Goal: Task Accomplishment & Management: Complete application form

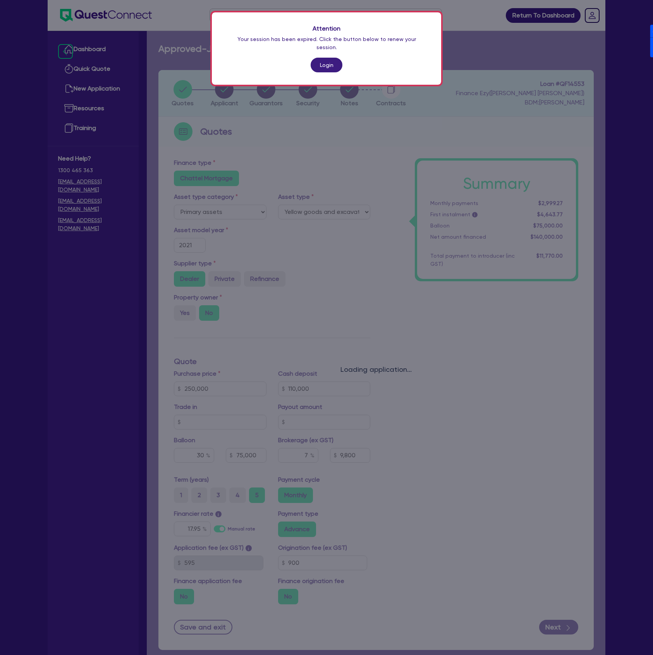
select select "PRIMARY_ASSETS"
select select "YELLOW_GOODS_AND_EXCAVATORS"
drag, startPoint x: 0, startPoint y: 0, endPoint x: 319, endPoint y: 56, distance: 324.2
click at [319, 58] on link "Login" at bounding box center [326, 65] width 32 height 15
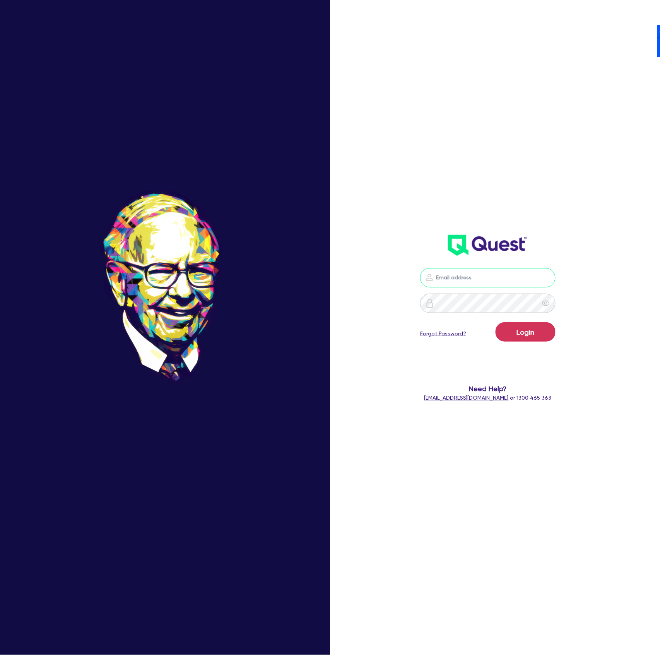
click at [522, 273] on input "email" at bounding box center [487, 277] width 135 height 19
click at [488, 289] on nordpass-icon at bounding box center [488, 289] width 0 height 0
click at [0, 655] on nordpass-autofill-portal at bounding box center [0, 655] width 0 height 0
type input "[PERSON_NAME][EMAIL_ADDRESS][DOMAIN_NAME]"
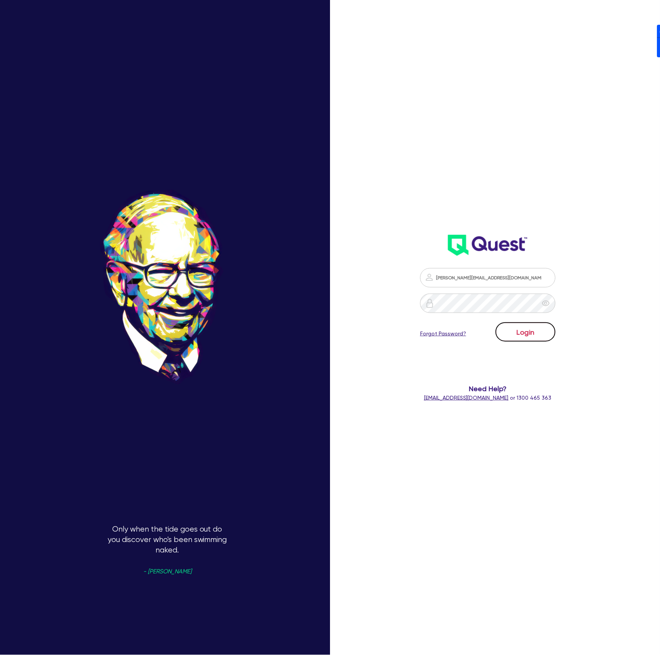
click at [541, 327] on button "Login" at bounding box center [526, 331] width 60 height 19
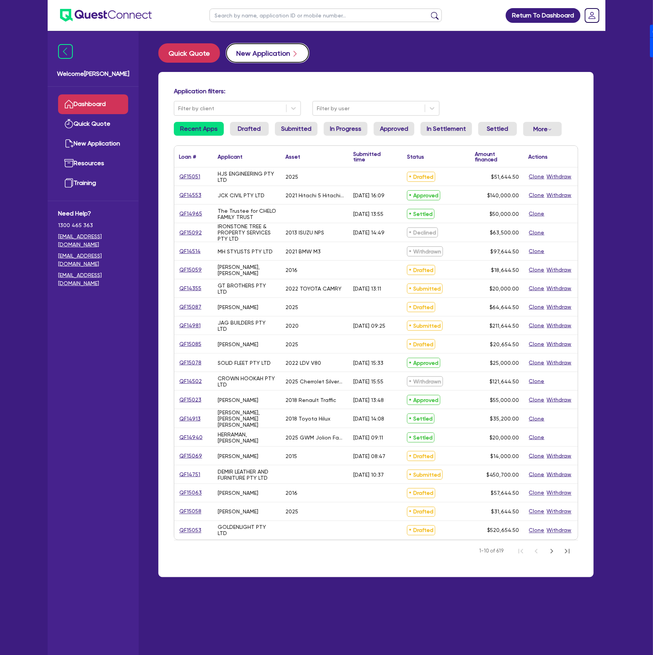
click at [248, 61] on button "New Application" at bounding box center [267, 52] width 83 height 19
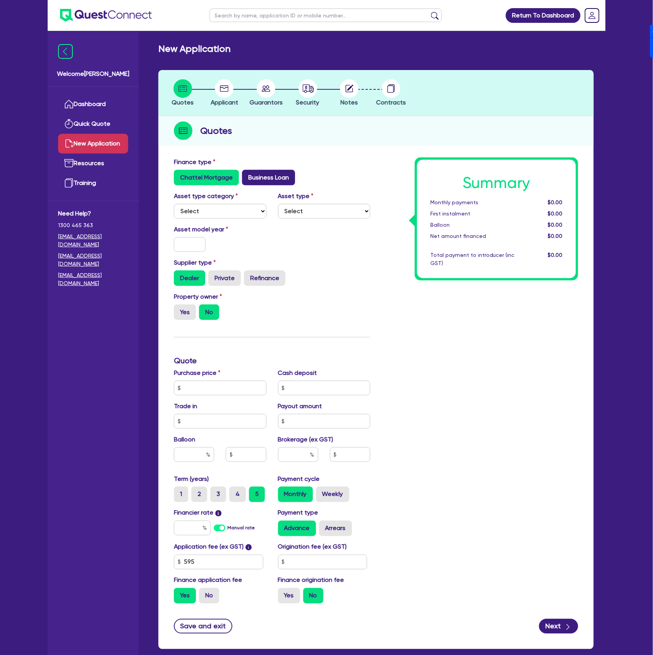
click at [253, 177] on label "Business Loan" at bounding box center [268, 177] width 53 height 15
click at [247, 175] on input "Business Loan" at bounding box center [244, 172] width 5 height 5
radio input "true"
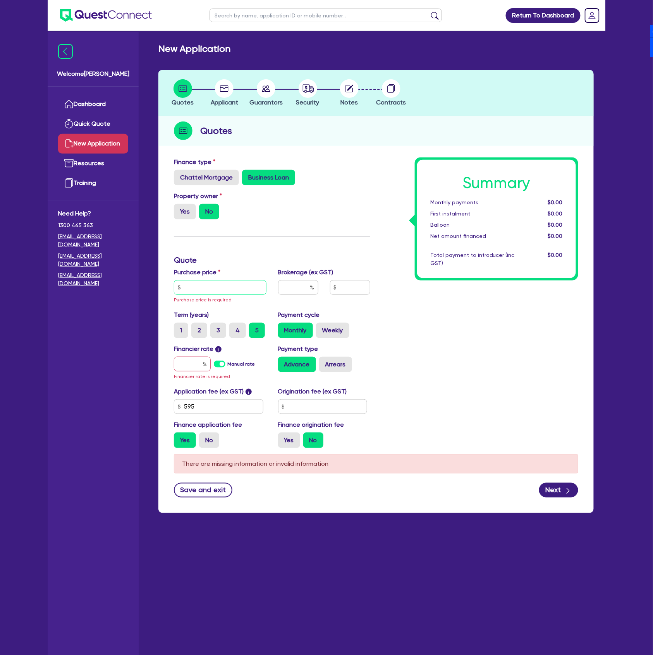
click at [197, 286] on input "text" at bounding box center [220, 287] width 92 height 15
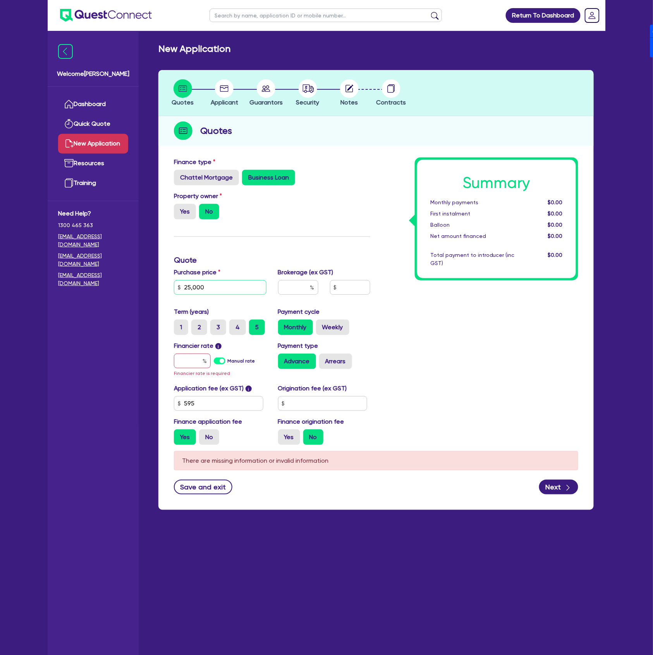
type input "25,000"
click at [327, 406] on input "text" at bounding box center [322, 403] width 89 height 15
type input "1,995"
click at [228, 359] on label "Manual rate" at bounding box center [241, 361] width 27 height 7
click at [0, 0] on input "Manual rate" at bounding box center [0, 0] width 0 height 0
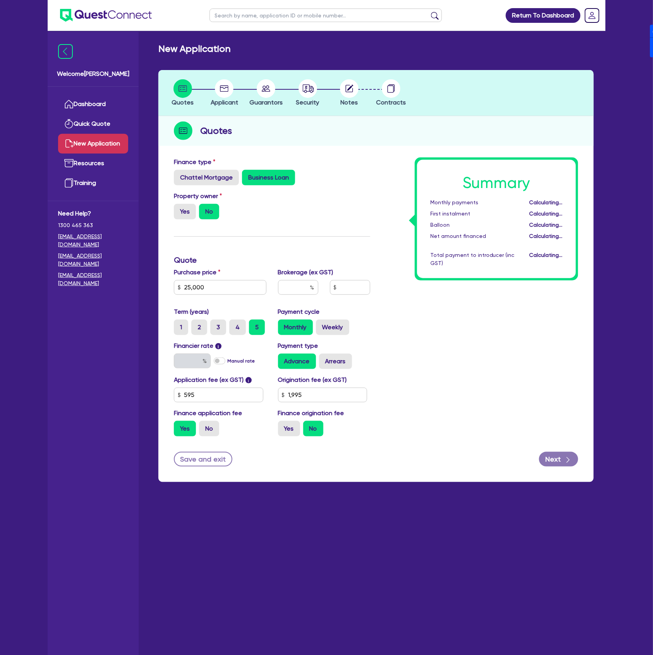
type input "17"
click at [341, 362] on label "Arrears" at bounding box center [335, 361] width 33 height 15
click at [324, 359] on input "Arrears" at bounding box center [321, 356] width 5 height 5
radio input "true"
click at [291, 428] on label "Yes" at bounding box center [289, 428] width 22 height 15
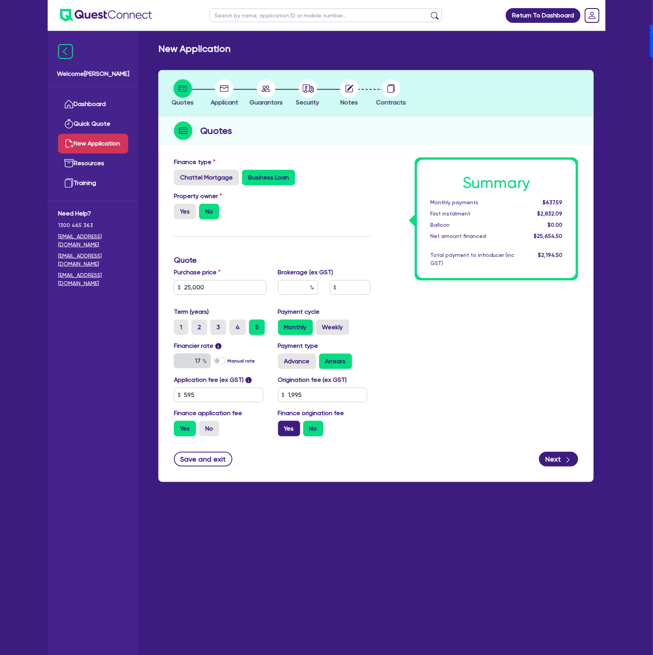
click at [283, 426] on input "Yes" at bounding box center [280, 423] width 5 height 5
radio input "true"
click at [561, 459] on button "Next" at bounding box center [558, 459] width 39 height 15
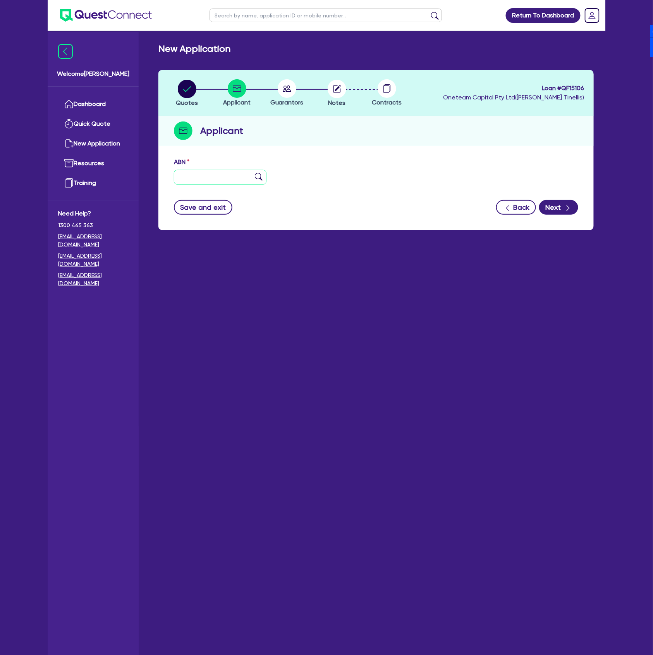
click at [224, 173] on input "text" at bounding box center [220, 177] width 92 height 15
type input "11 111 111 111"
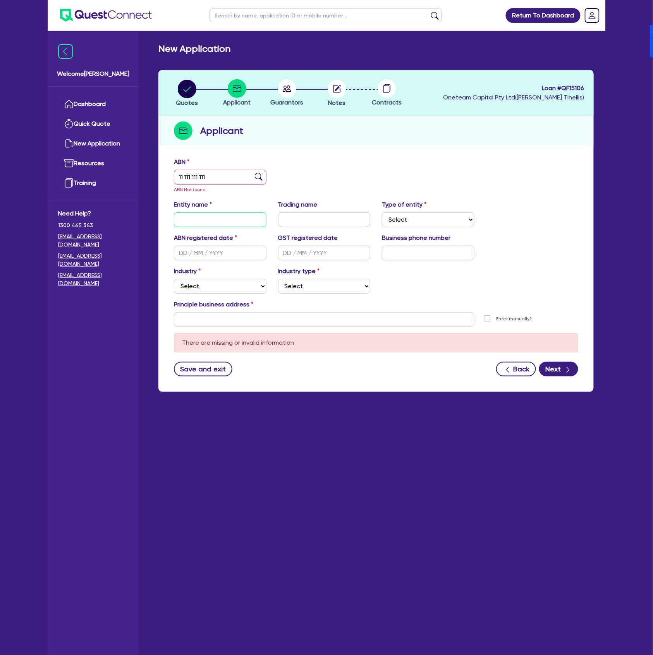
drag, startPoint x: 216, startPoint y: 221, endPoint x: 232, endPoint y: 230, distance: 18.7
click at [216, 221] on input "text" at bounding box center [220, 219] width 92 height 15
paste input "[PERSON_NAME]"
type input "[PERSON_NAME]"
drag, startPoint x: 429, startPoint y: 212, endPoint x: 423, endPoint y: 226, distance: 15.1
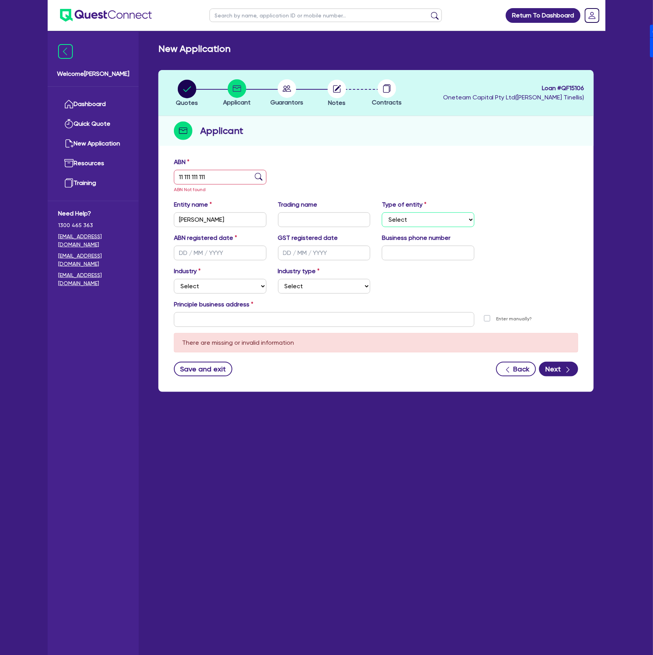
click at [429, 212] on select "Select Sole Trader Company Partnership Trust" at bounding box center [428, 219] width 92 height 15
select select "SOLE_TRADER"
click at [382, 212] on select "Select Sole Trader Company Partnership Trust" at bounding box center [428, 219] width 92 height 15
click at [214, 249] on input "text" at bounding box center [220, 253] width 92 height 15
type input "[DATE]"
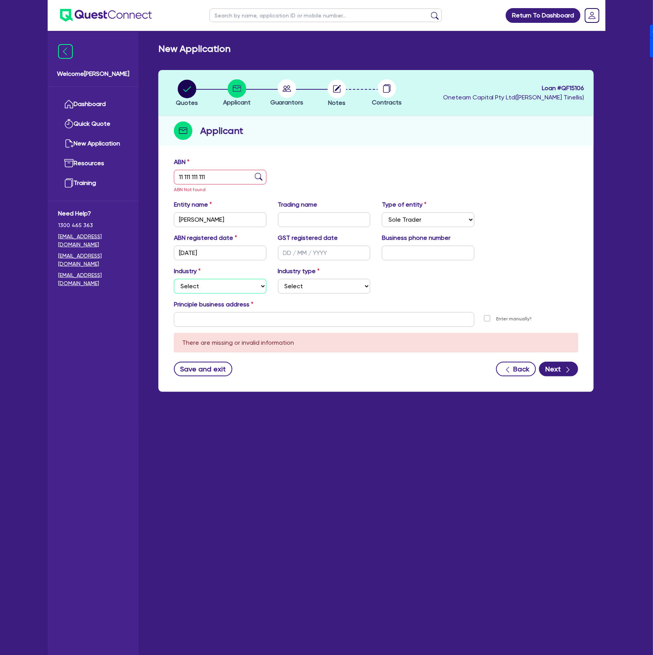
select select "ACCOMODATION_FOOD"
select select "HOTELS"
click at [270, 318] on input "text" at bounding box center [324, 319] width 300 height 15
type input "[STREET_ADDRESS]"
type input "04 5035 5483"
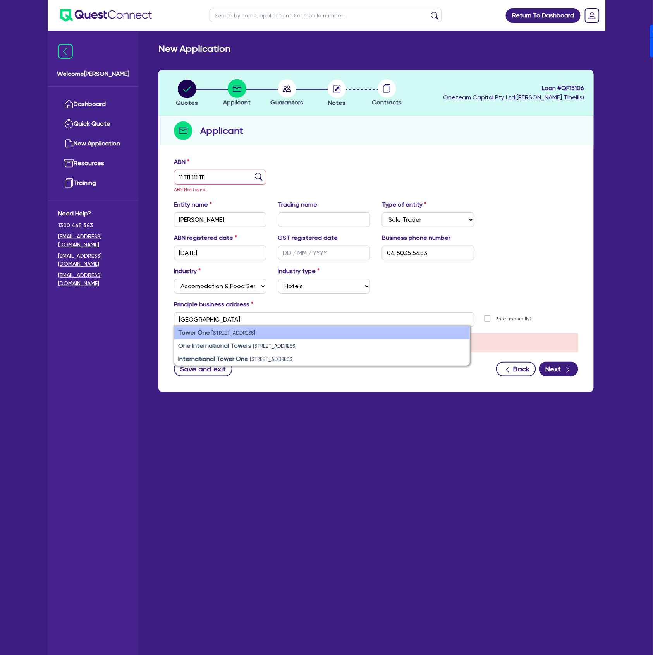
click at [255, 331] on small "[STREET_ADDRESS]" at bounding box center [233, 333] width 44 height 6
type input "[STREET_ADDRESS]"
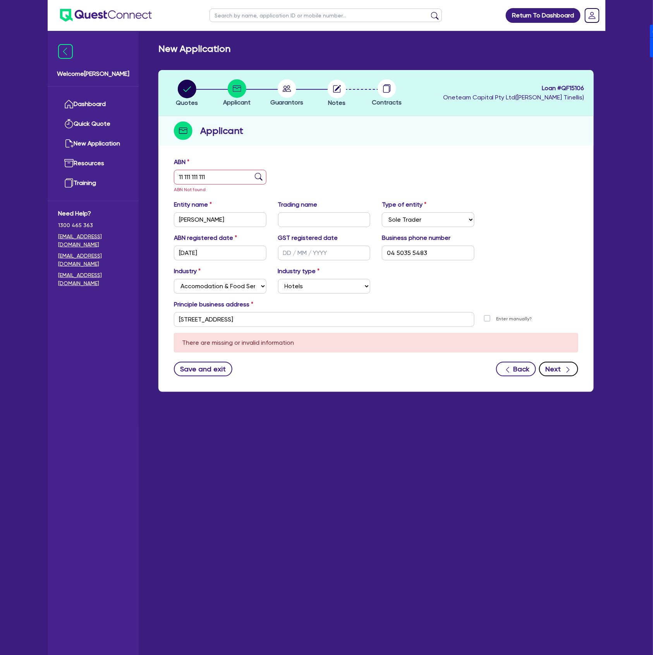
click at [564, 367] on icon "button" at bounding box center [568, 370] width 8 height 8
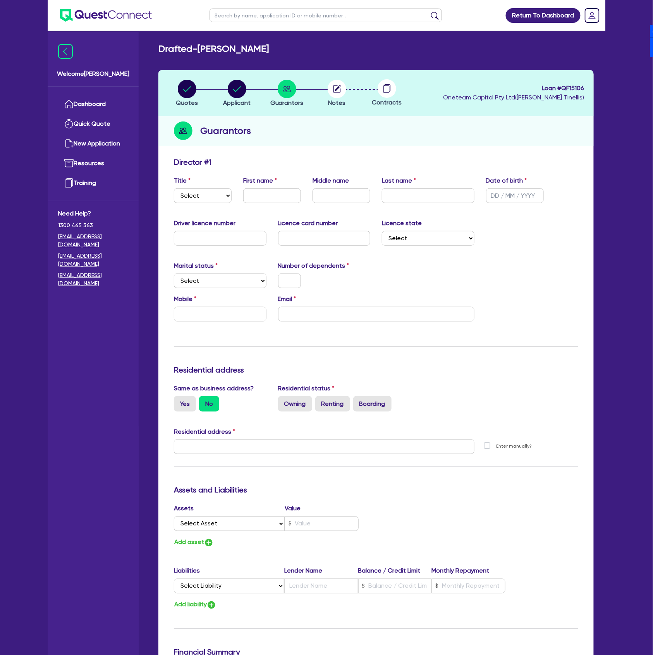
click at [201, 203] on div "Title Select Mr Mrs Ms Miss Dr First name Middle name Last name Date of birth" at bounding box center [376, 192] width 416 height 33
click at [205, 191] on select "Select Mr Mrs Ms Miss Dr" at bounding box center [203, 195] width 58 height 15
select select "MR"
click at [174, 188] on select "Select Mr Mrs Ms Miss Dr" at bounding box center [203, 195] width 58 height 15
click at [274, 197] on input "text" at bounding box center [272, 195] width 58 height 15
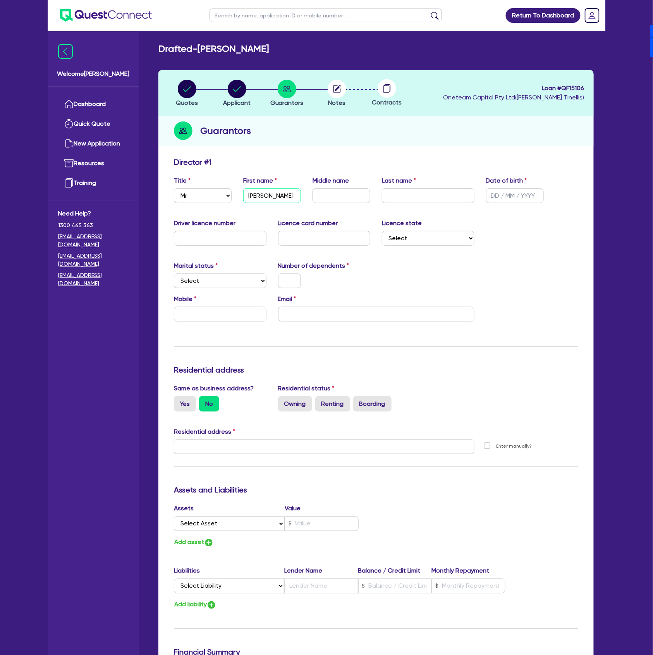
type input "[PERSON_NAME]"
type input "y"
type input "Yu"
type input "[DATE]"
select select "SINGLE"
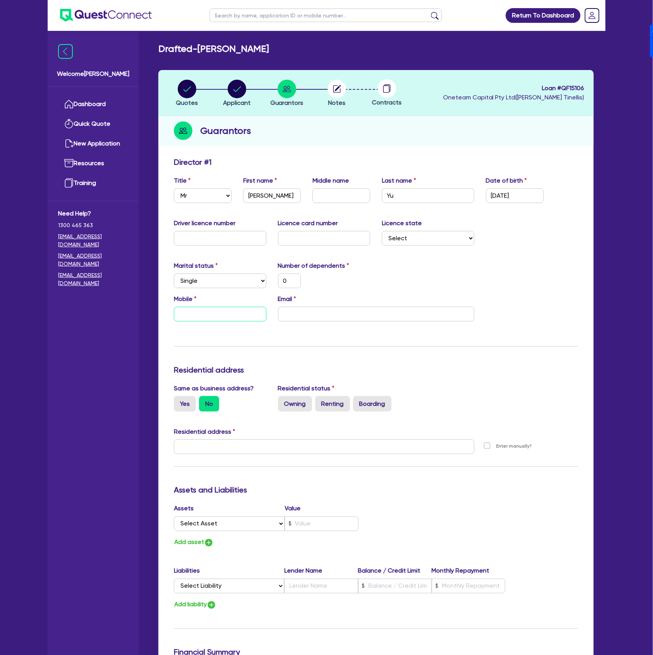
drag, startPoint x: 228, startPoint y: 310, endPoint x: 225, endPoint y: 317, distance: 6.8
click at [226, 313] on input "text" at bounding box center [220, 314] width 92 height 15
paste input "0415 722 543"
type input "0"
type input "0415 722 543"
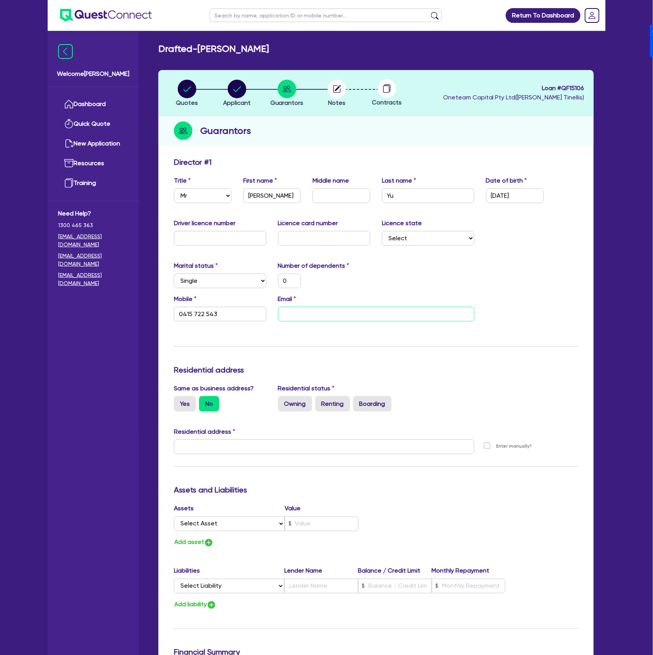
click at [346, 312] on input "email" at bounding box center [376, 314] width 196 height 15
paste input "[EMAIL_ADDRESS][DOMAIN_NAME]"
type input "0"
type input "0415 722 543"
type input "[EMAIL_ADDRESS][DOMAIN_NAME]"
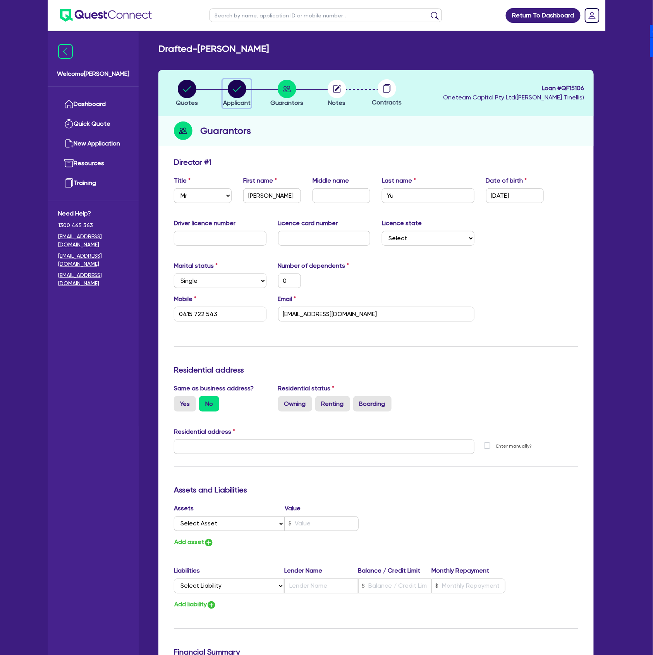
click at [239, 87] on circle "button" at bounding box center [237, 89] width 19 height 19
select select "SOLE_TRADER"
select select "ACCOMODATION_FOOD"
select select "HOTELS"
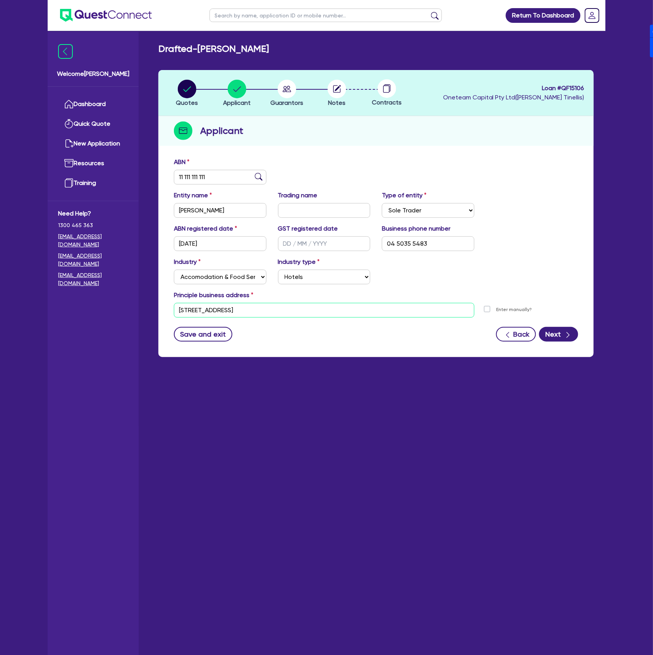
click at [313, 317] on input "[STREET_ADDRESS]" at bounding box center [324, 310] width 300 height 15
paste input "[STREET_ADDRESS]"
type input "[STREET_ADDRESS]"
click at [437, 239] on input "04 5035 5483" at bounding box center [428, 243] width 92 height 15
paste input "1572 254"
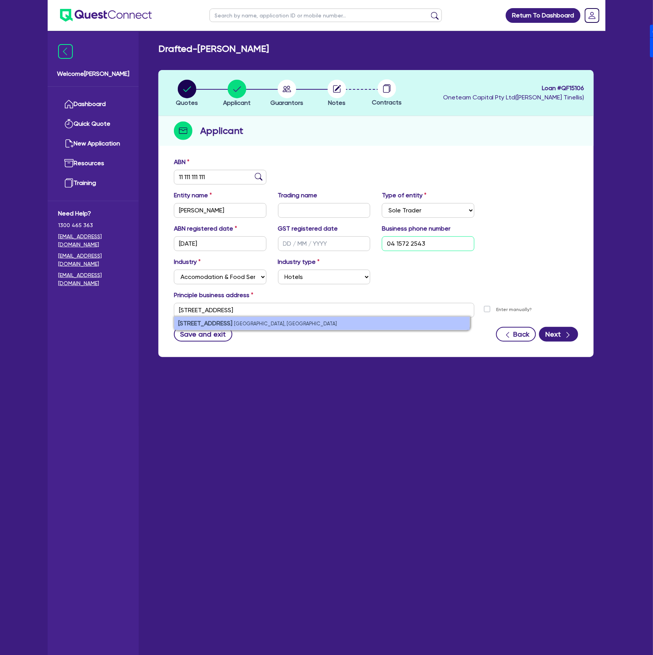
type input "04 1572 2543"
click at [268, 326] on small "[GEOGRAPHIC_DATA], [GEOGRAPHIC_DATA]" at bounding box center [285, 324] width 103 height 6
type input "[STREET_ADDRESS]"
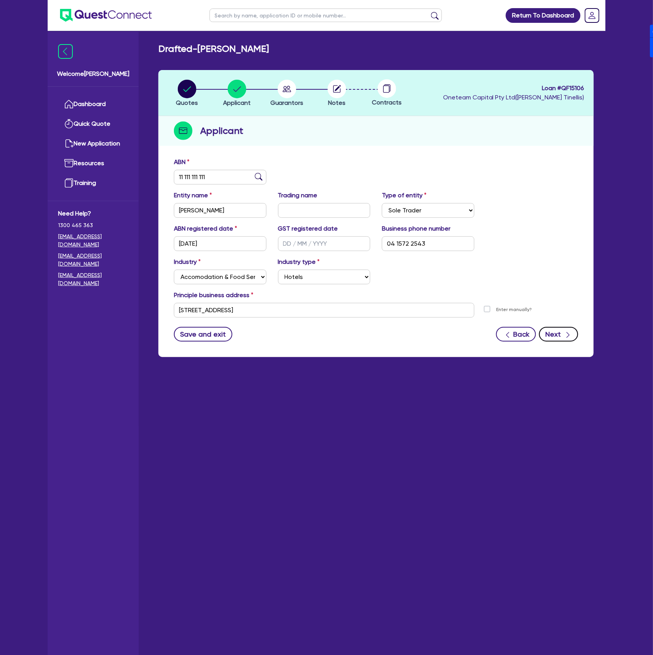
click at [566, 335] on icon "button" at bounding box center [568, 335] width 8 height 8
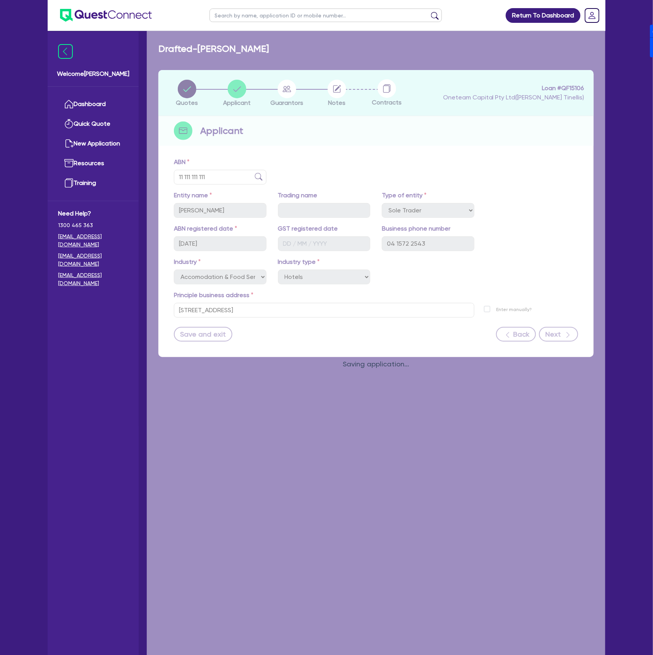
select select "MR"
select select "SINGLE"
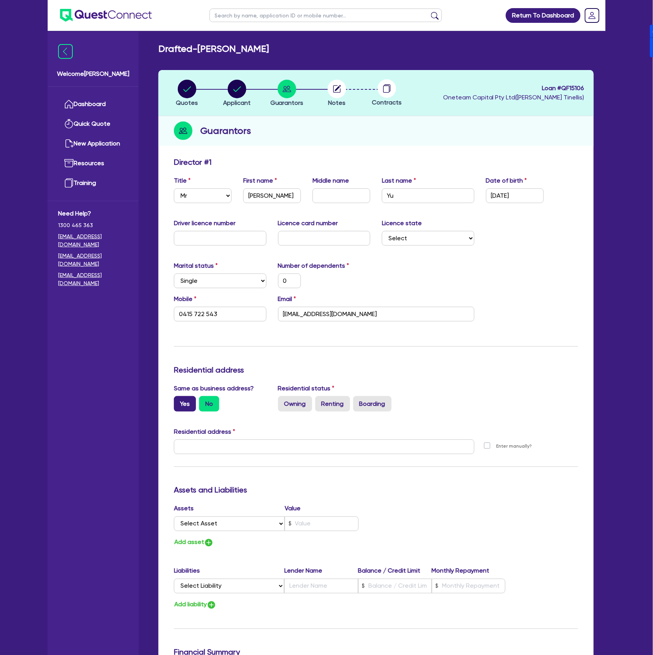
click at [180, 400] on label "Yes" at bounding box center [185, 403] width 22 height 15
click at [179, 400] on input "Yes" at bounding box center [176, 398] width 5 height 5
radio input "true"
type input "0"
type input "0415 722 543"
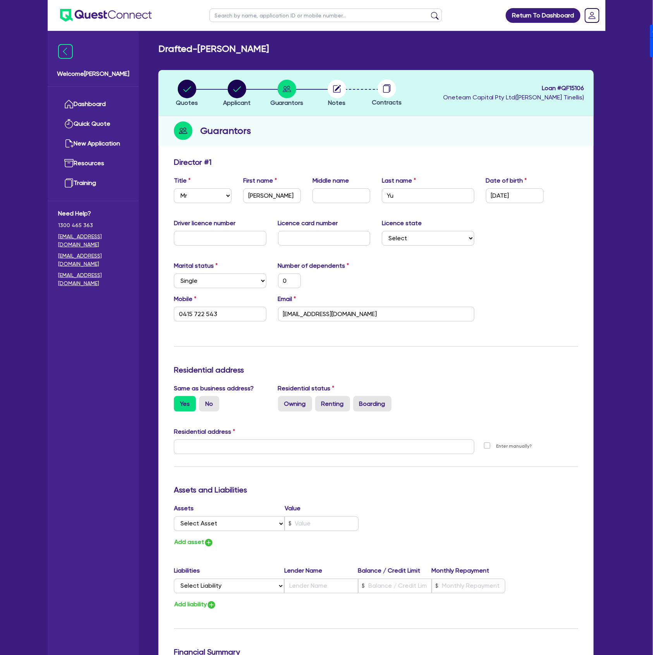
type input "[STREET_ADDRESS]"
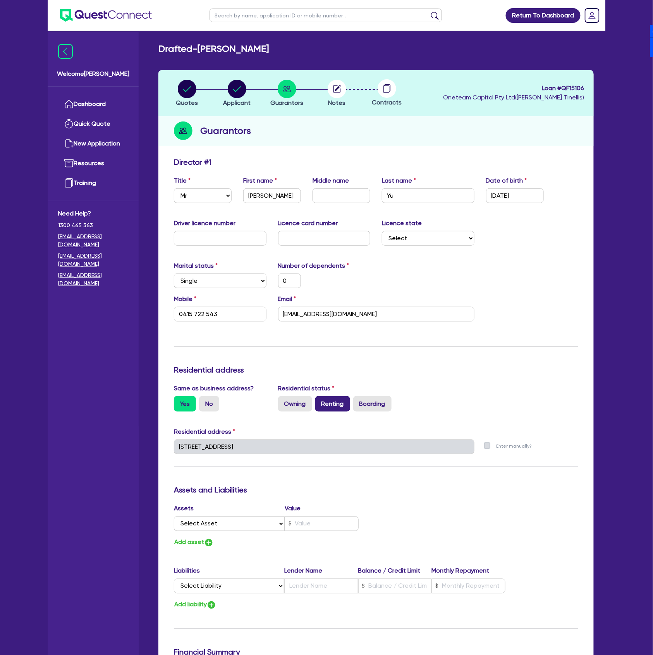
click at [345, 403] on label "Renting" at bounding box center [332, 403] width 35 height 15
click at [320, 401] on input "Renting" at bounding box center [317, 398] width 5 height 5
radio input "true"
type input "0"
type input "0415 722 543"
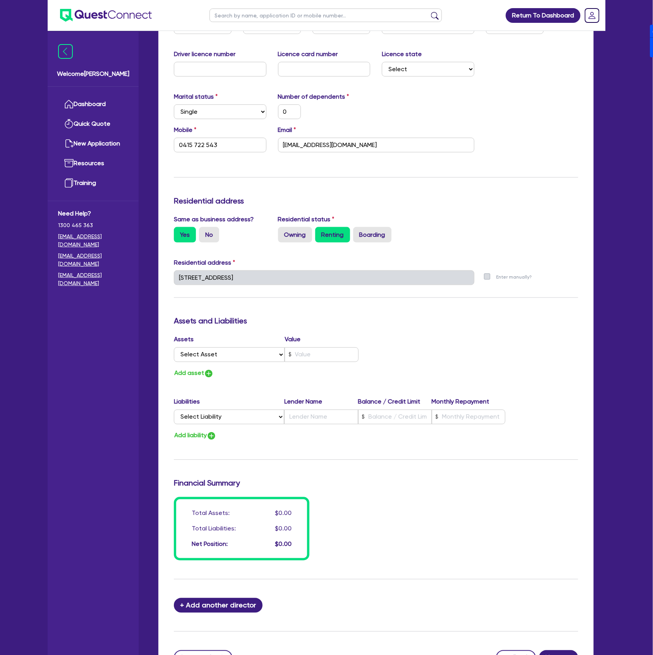
scroll to position [242, 0]
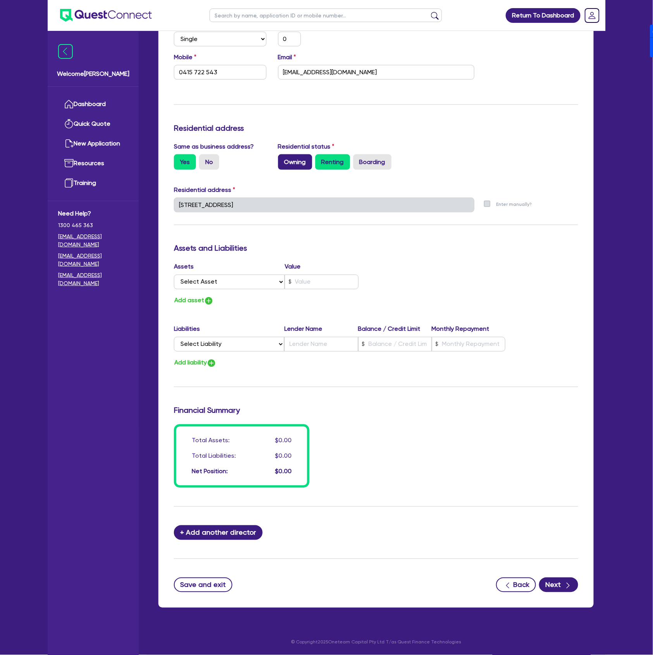
click at [282, 164] on label "Owning" at bounding box center [295, 161] width 34 height 15
click at [282, 159] on input "Owning" at bounding box center [280, 156] width 5 height 5
radio input "true"
type input "0"
type input "0415 722 543"
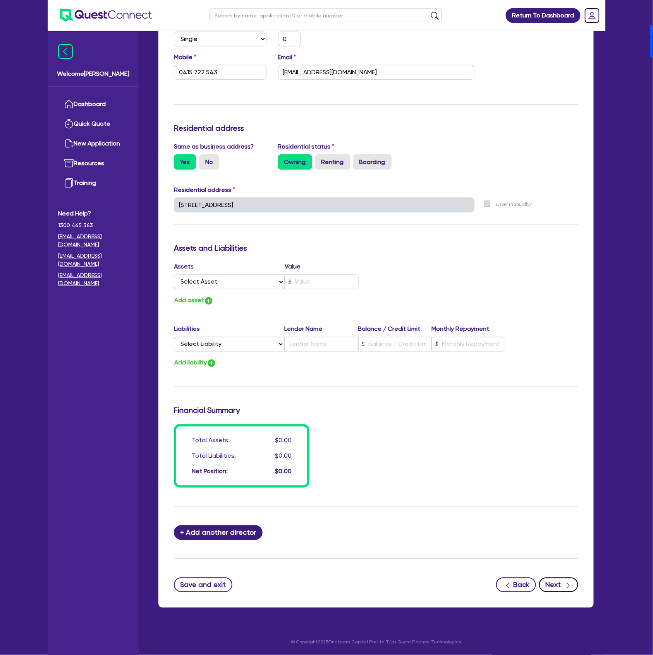
click at [555, 588] on button "Next" at bounding box center [558, 585] width 39 height 15
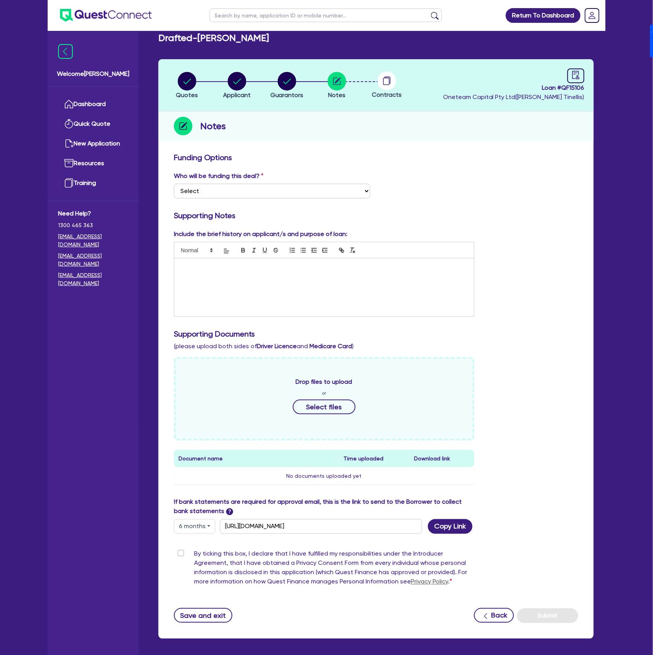
scroll to position [42, 0]
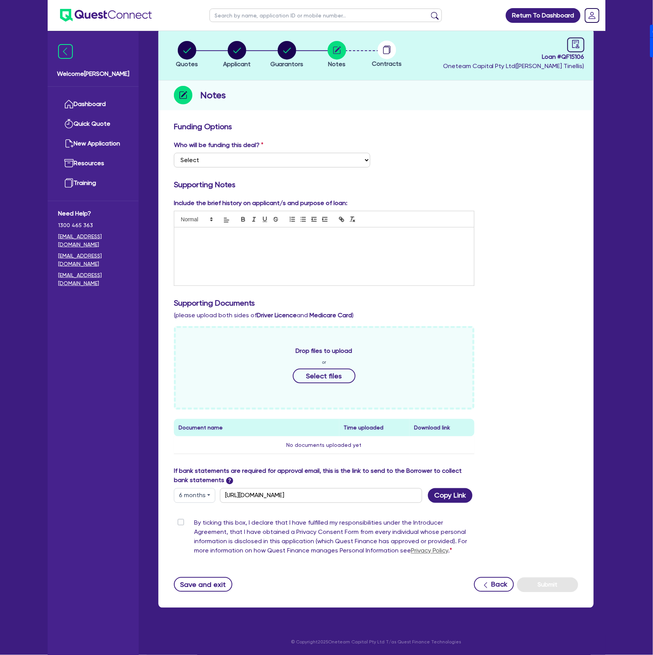
click at [194, 497] on button "6 months" at bounding box center [194, 495] width 41 height 15
click at [199, 519] on link "3 months" at bounding box center [204, 514] width 61 height 14
type input "[URL][DOMAIN_NAME]"
click at [442, 499] on button "Copy Link" at bounding box center [450, 495] width 45 height 15
click at [377, 496] on input "[URL][DOMAIN_NAME]" at bounding box center [321, 495] width 202 height 15
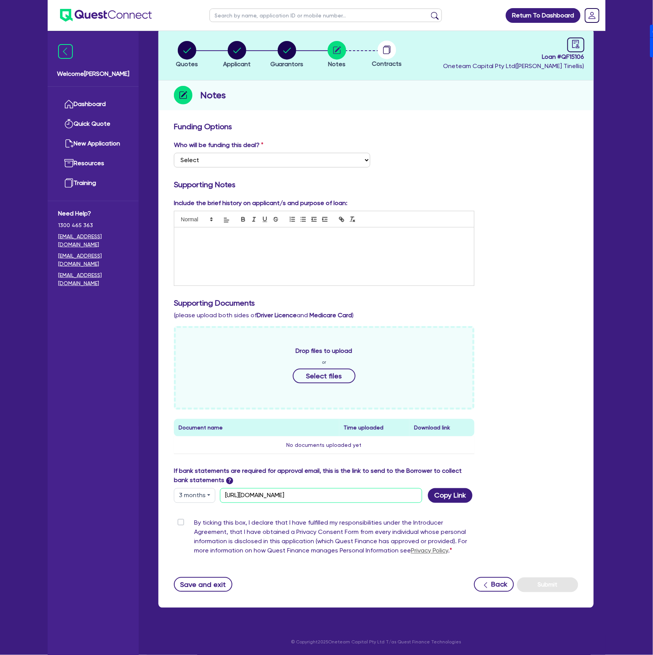
click at [400, 498] on input "[URL][DOMAIN_NAME]" at bounding box center [321, 495] width 202 height 15
click at [363, 493] on input "[URL][DOMAIN_NAME]" at bounding box center [321, 495] width 202 height 15
click at [395, 497] on input "[URL][DOMAIN_NAME]" at bounding box center [321, 495] width 202 height 15
click at [431, 496] on button "Copy Link" at bounding box center [450, 495] width 45 height 15
click at [583, 47] on link at bounding box center [575, 45] width 17 height 15
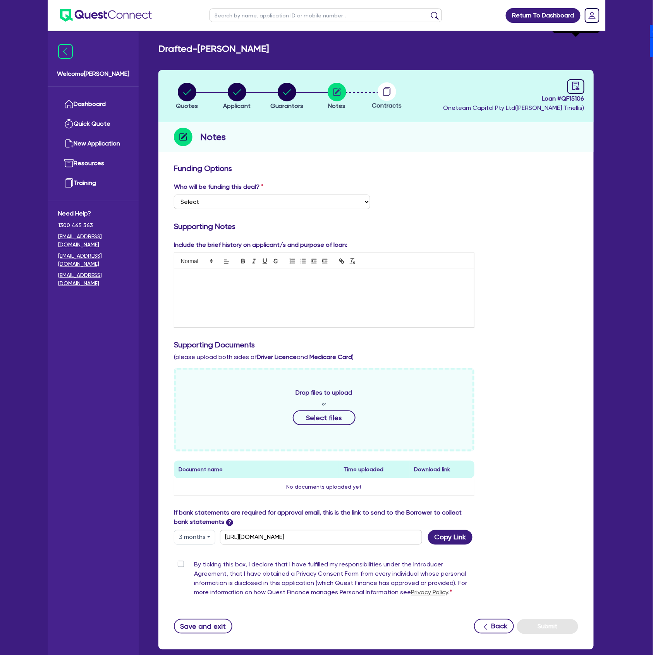
select select "DRAFTED_NEW"
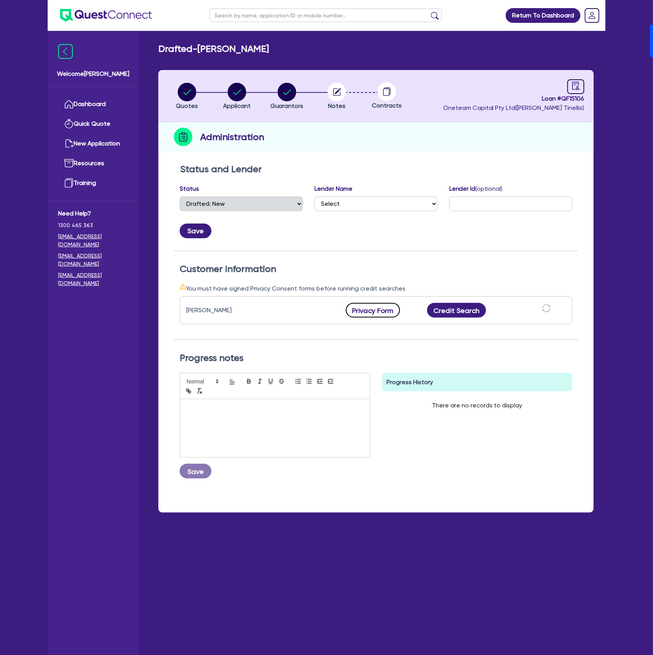
click at [379, 306] on button "Privacy Form" at bounding box center [373, 310] width 54 height 15
